Goal: Information Seeking & Learning: Compare options

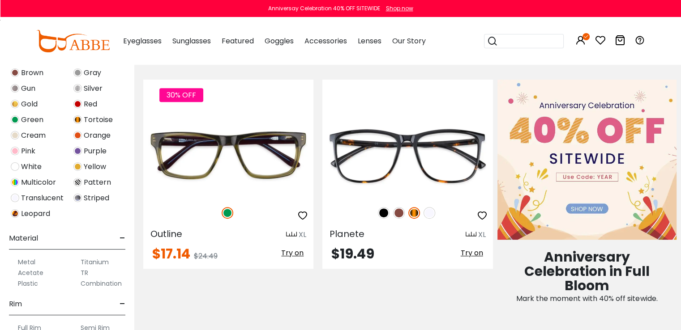
scroll to position [403, 0]
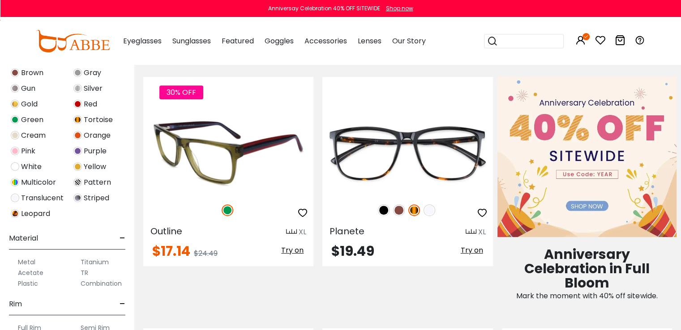
click at [292, 230] on img at bounding box center [291, 232] width 11 height 7
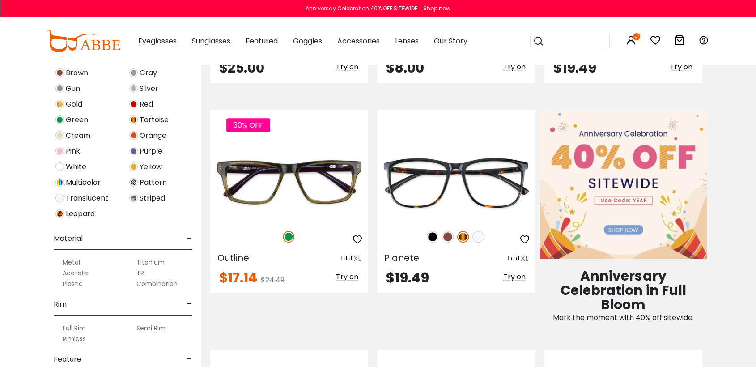
scroll to position [348, 0]
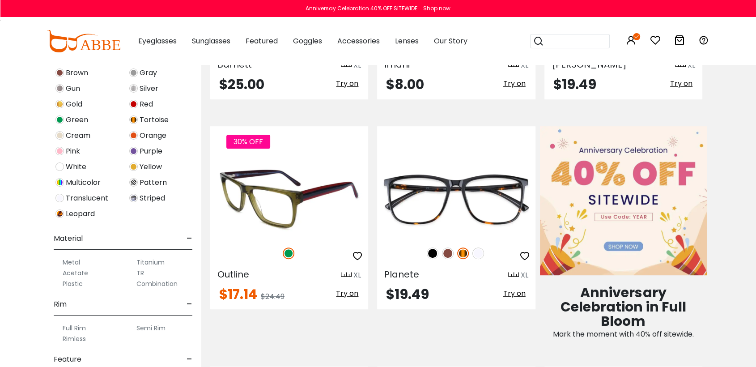
click at [315, 216] on img at bounding box center [289, 197] width 158 height 79
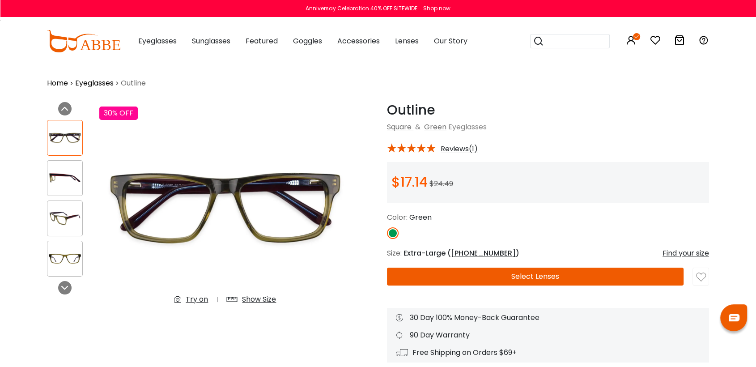
click at [254, 298] on div "Show Size" at bounding box center [259, 299] width 34 height 11
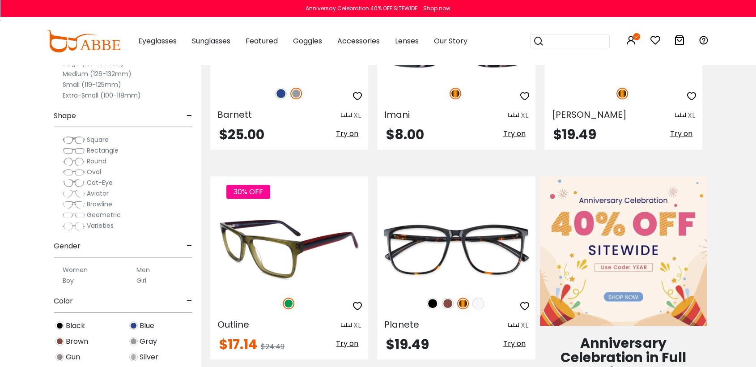
scroll to position [298, 0]
click at [280, 255] on img at bounding box center [289, 247] width 158 height 79
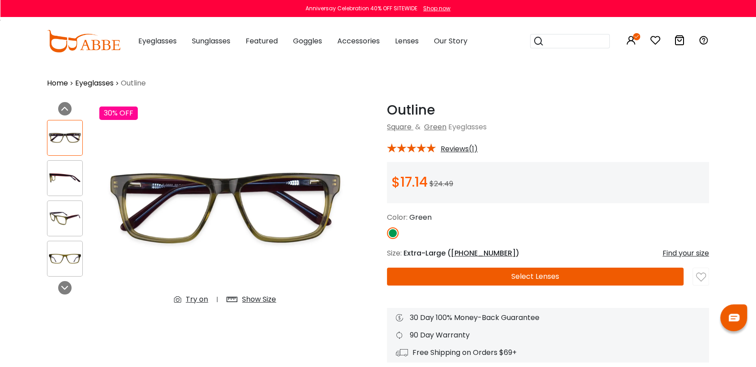
click at [261, 301] on div "Show Size" at bounding box center [259, 299] width 34 height 11
